Goal: Information Seeking & Learning: Learn about a topic

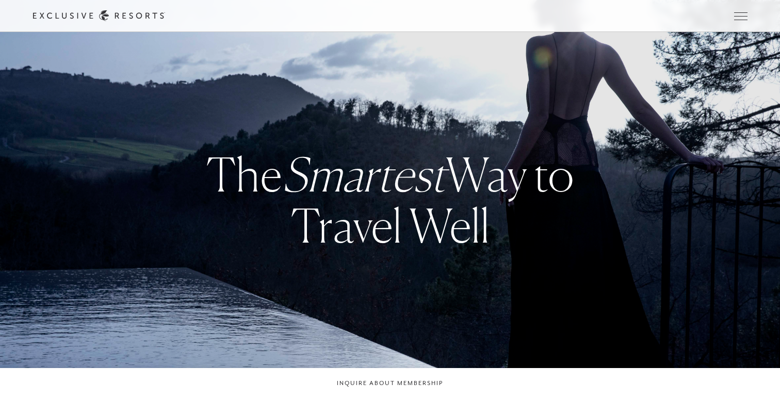
checkbox input "false"
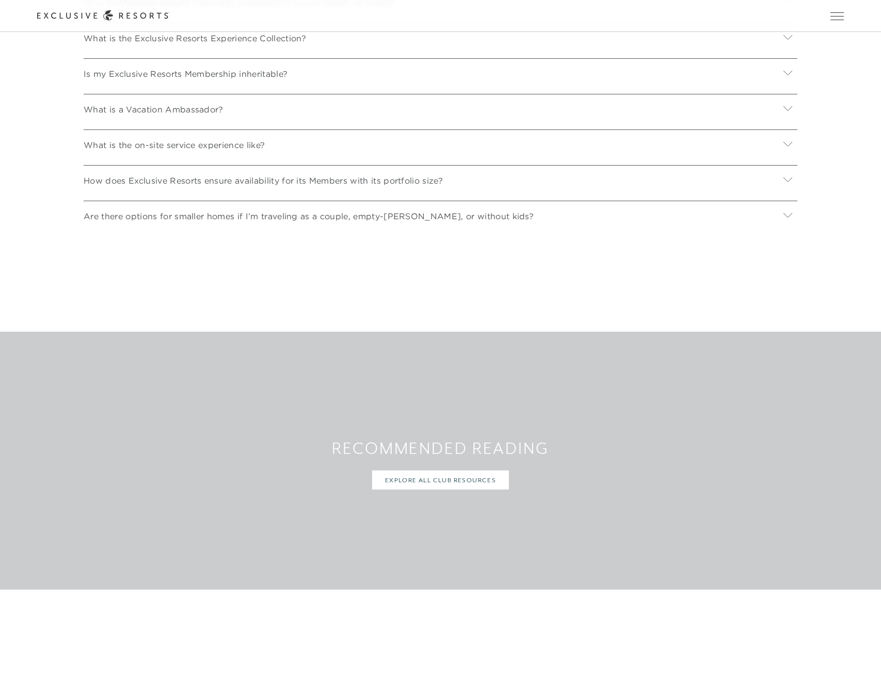
scroll to position [4680, 0]
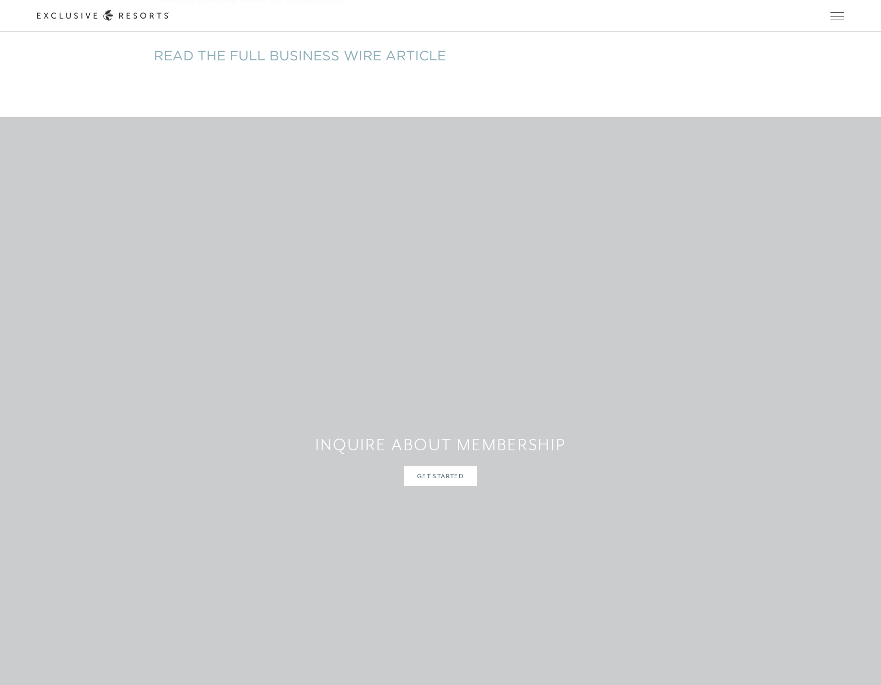
scroll to position [1793, 0]
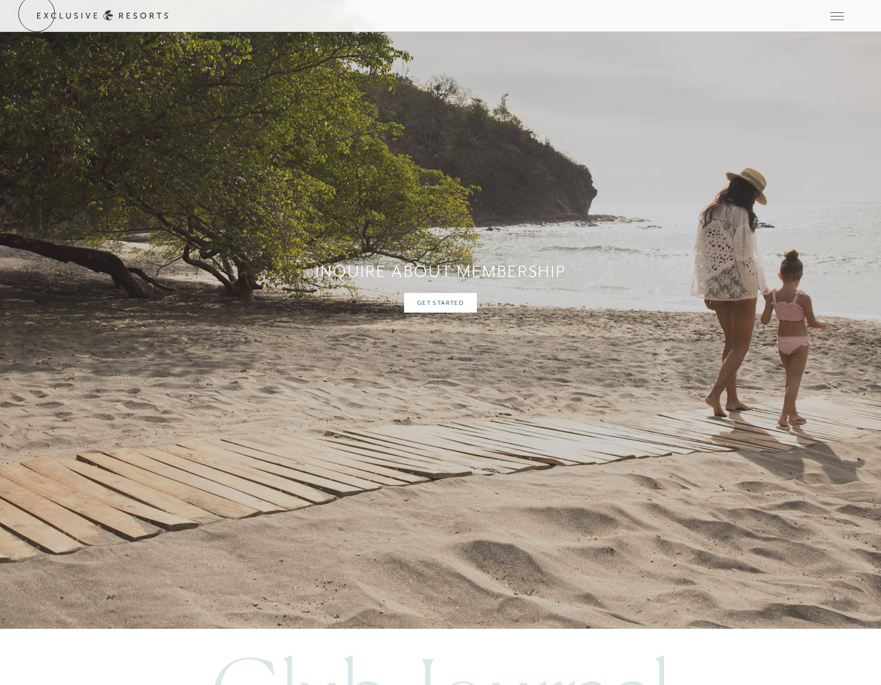
click at [0, 0] on icon at bounding box center [0, 0] width 0 height 0
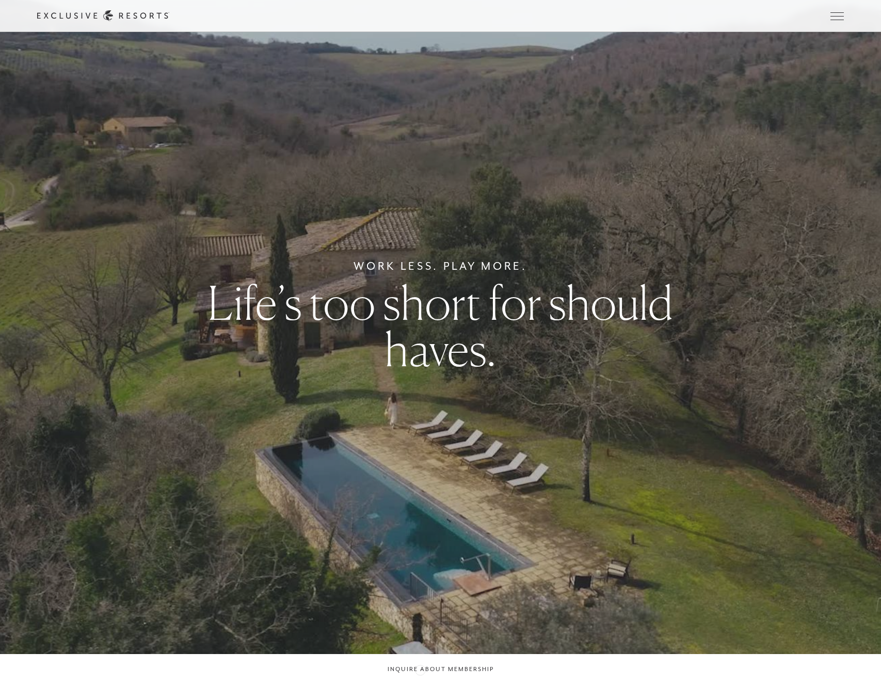
scroll to position [26, 0]
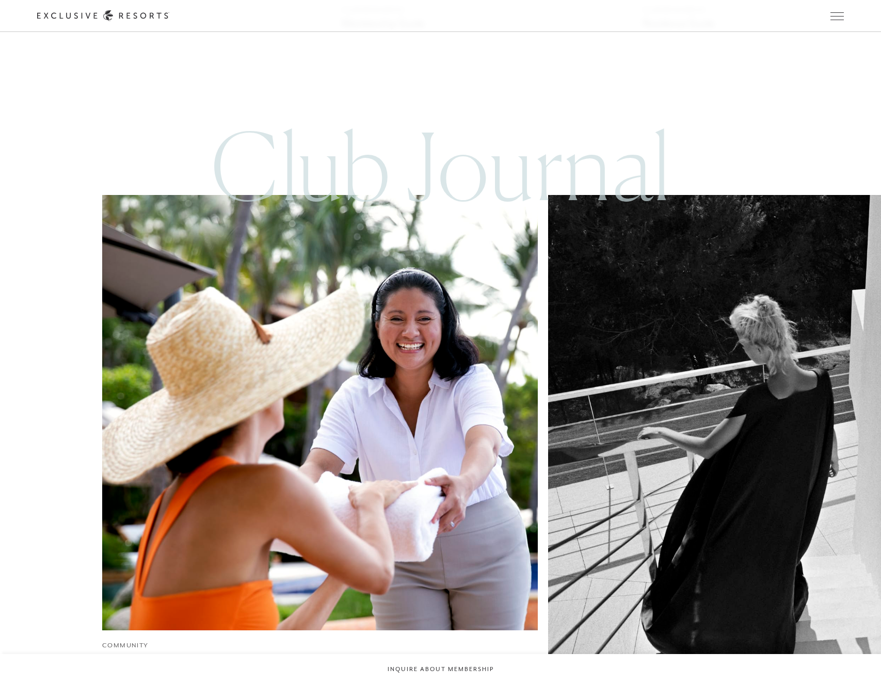
scroll to position [4008, 0]
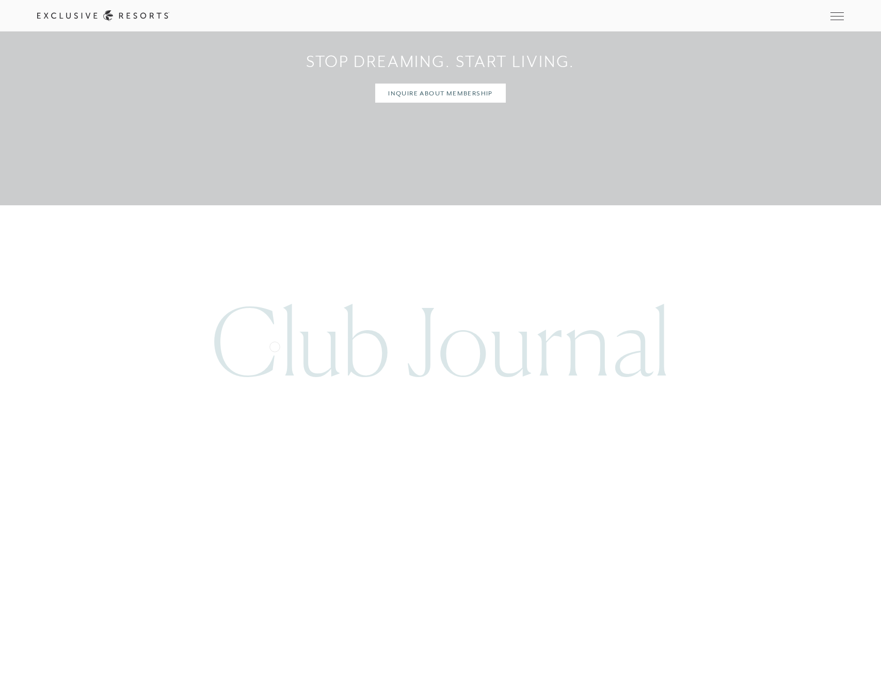
scroll to position [4207, 0]
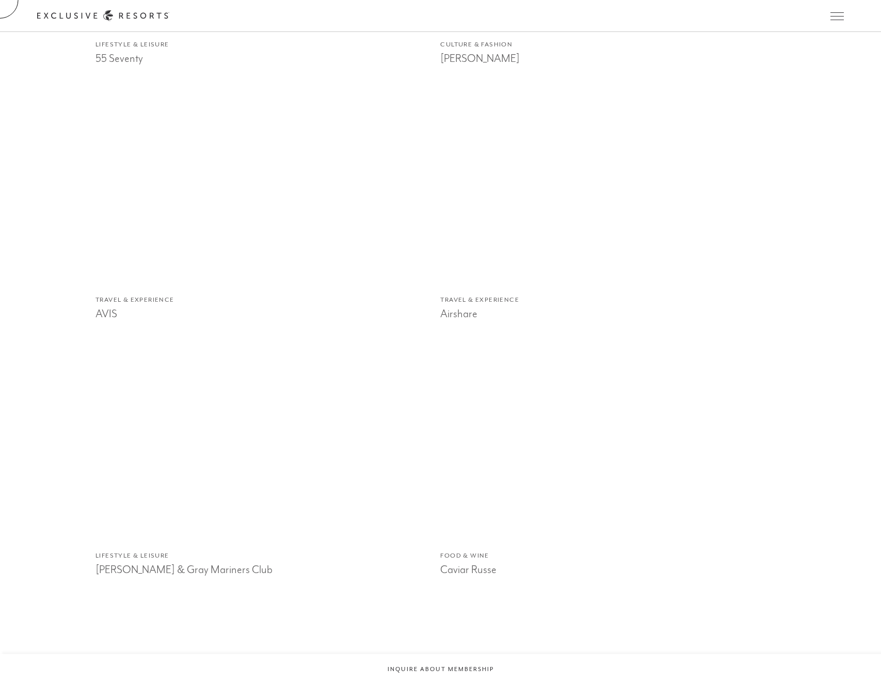
scroll to position [1503, 0]
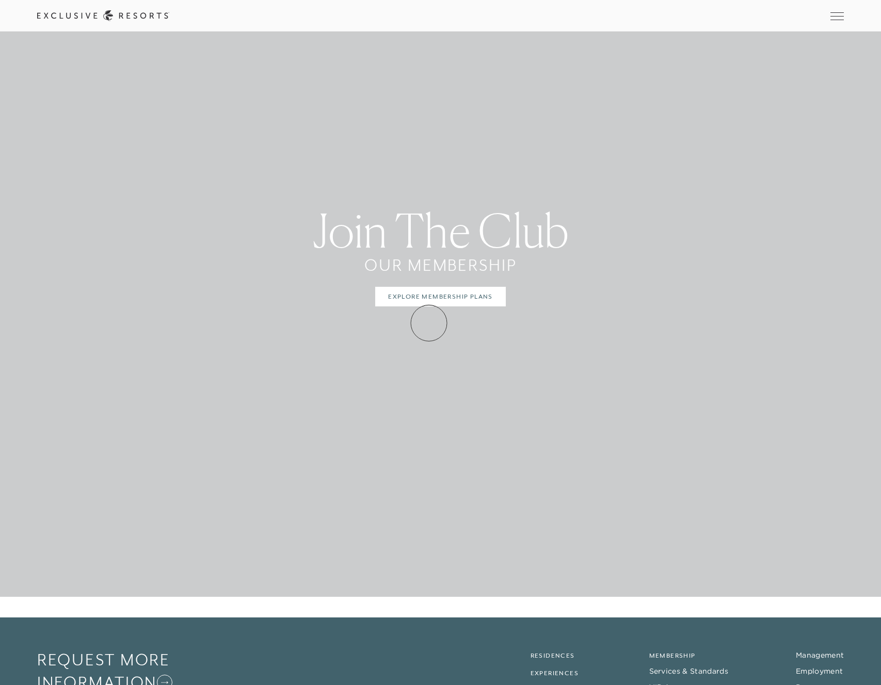
scroll to position [4307, 0]
